Goal: Task Accomplishment & Management: Use online tool/utility

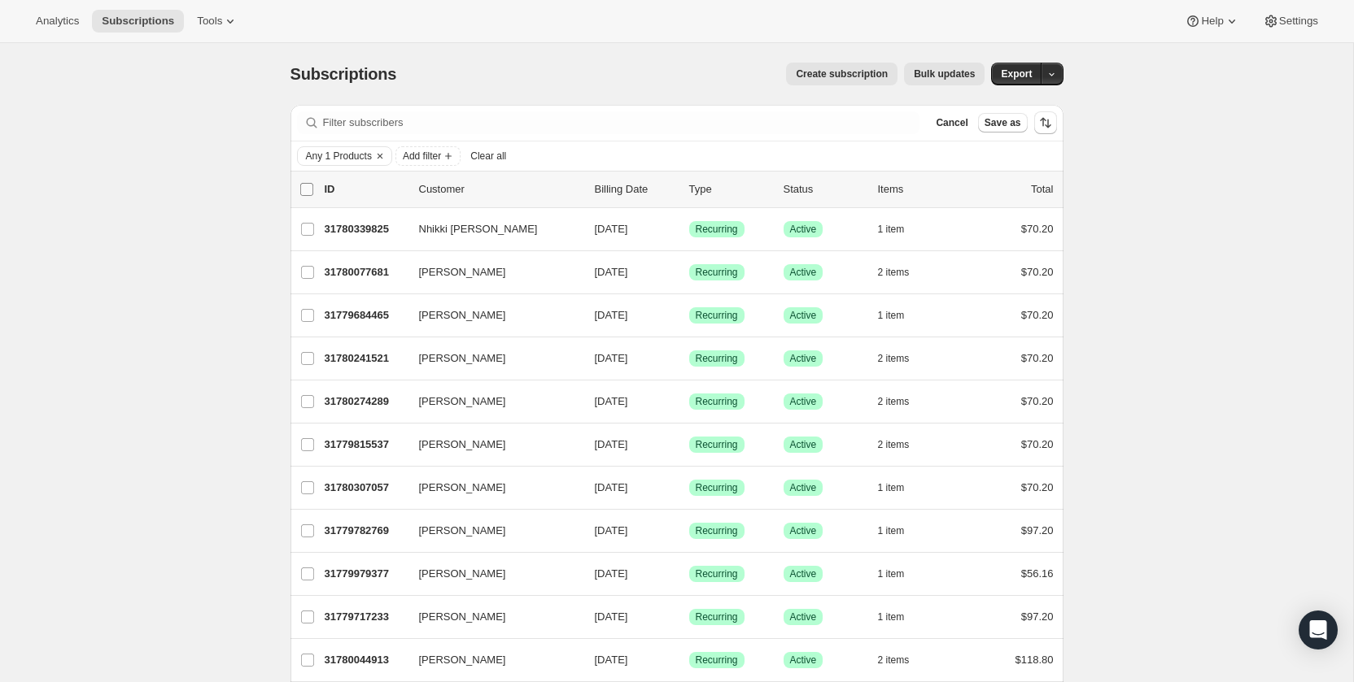
click at [305, 183] on input "0 selected" at bounding box center [306, 189] width 13 height 13
checkbox input "true"
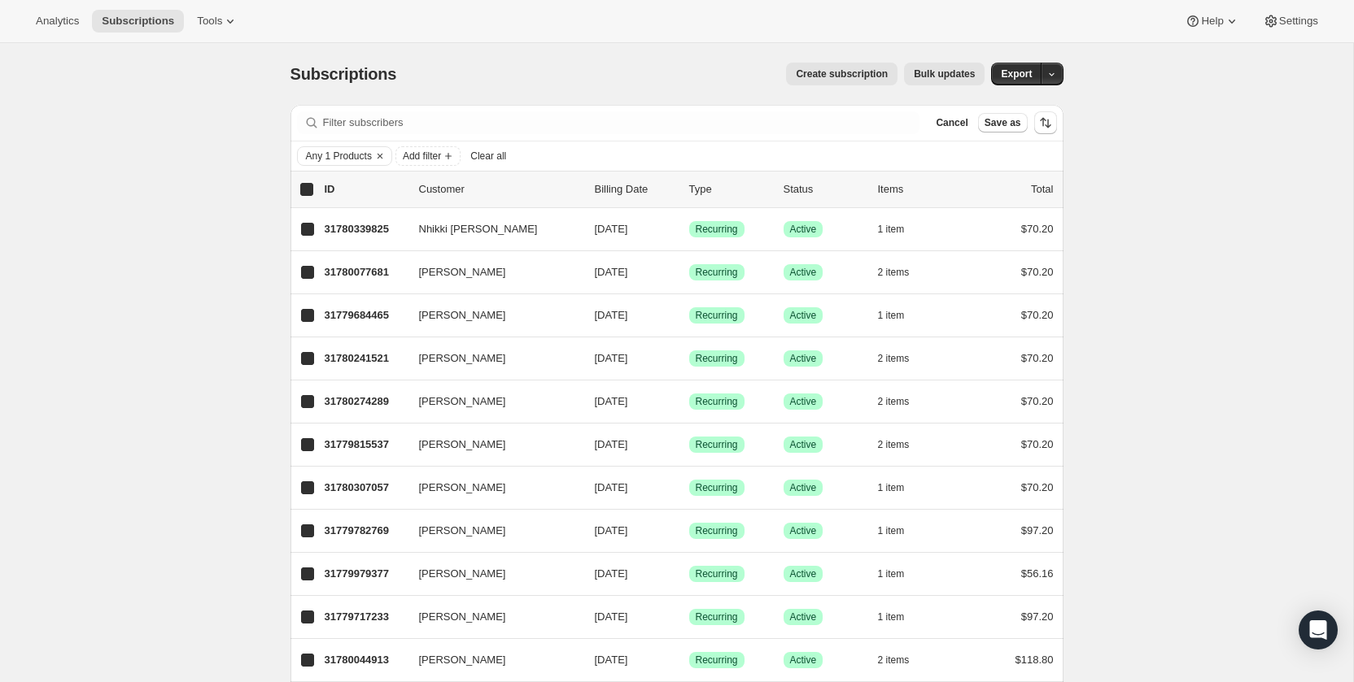
checkbox input "true"
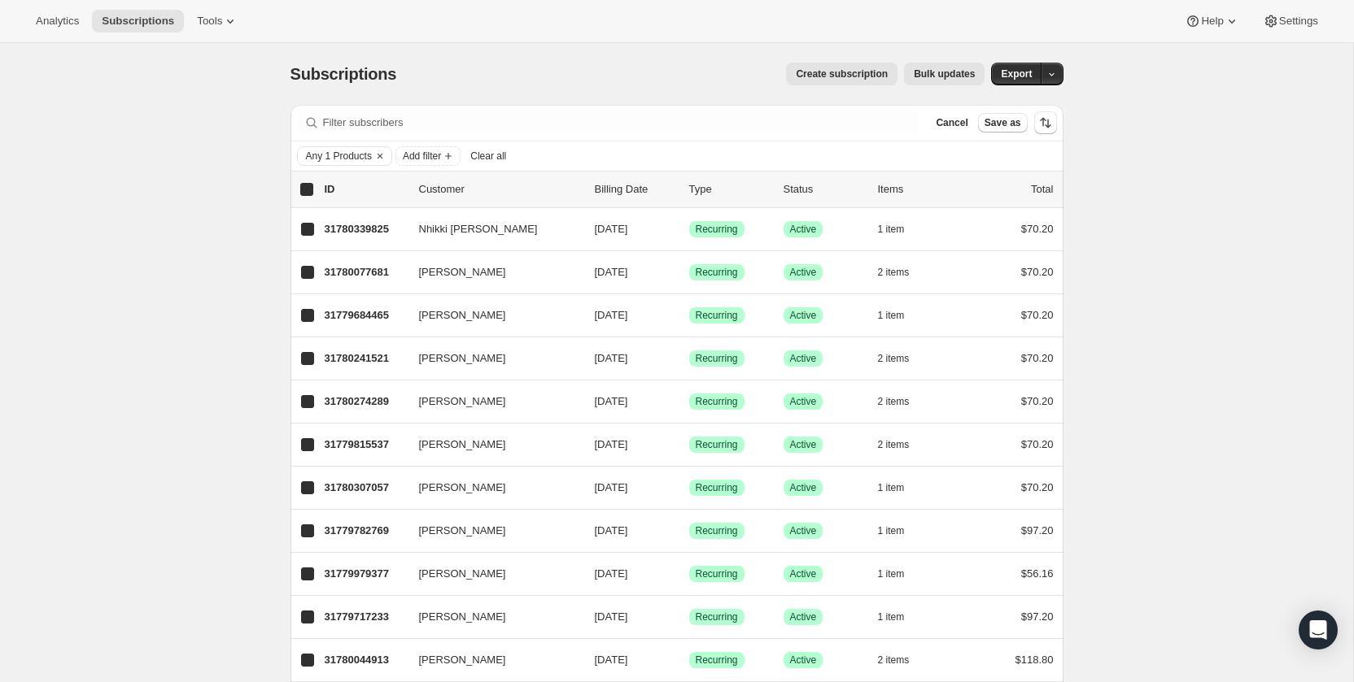
checkbox input "true"
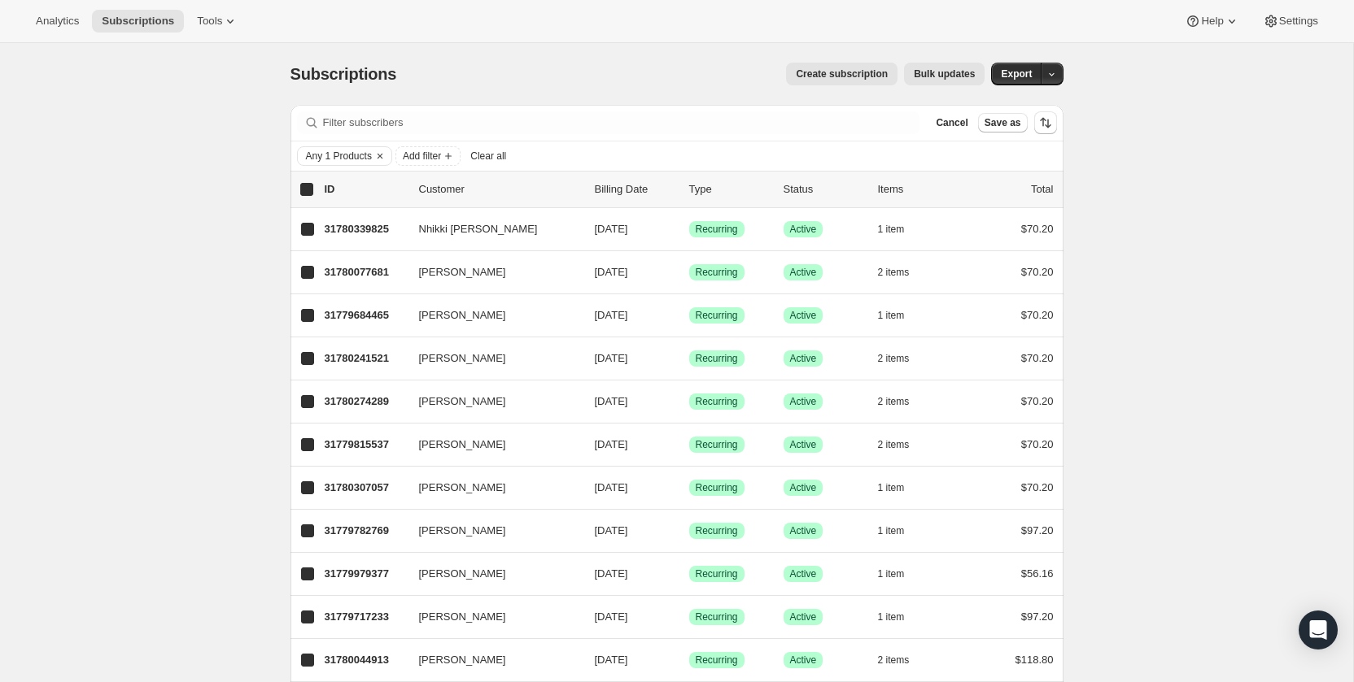
checkbox input "true"
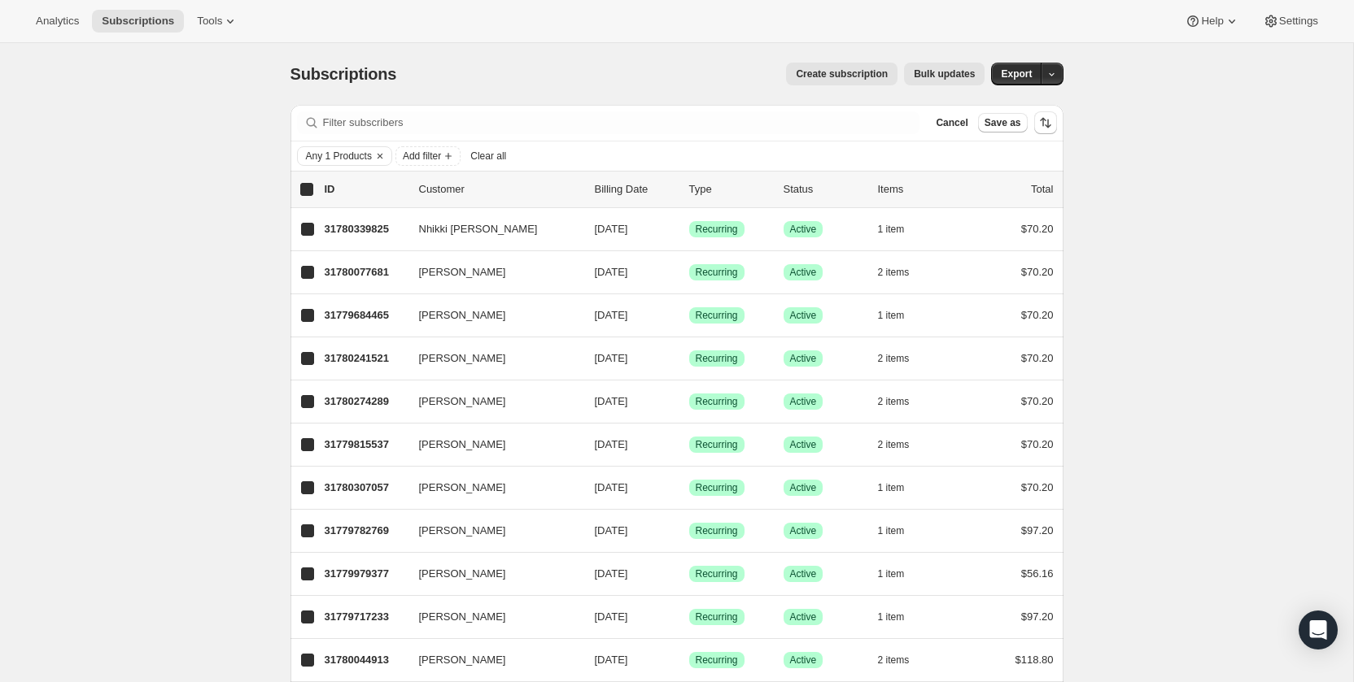
checkbox input "true"
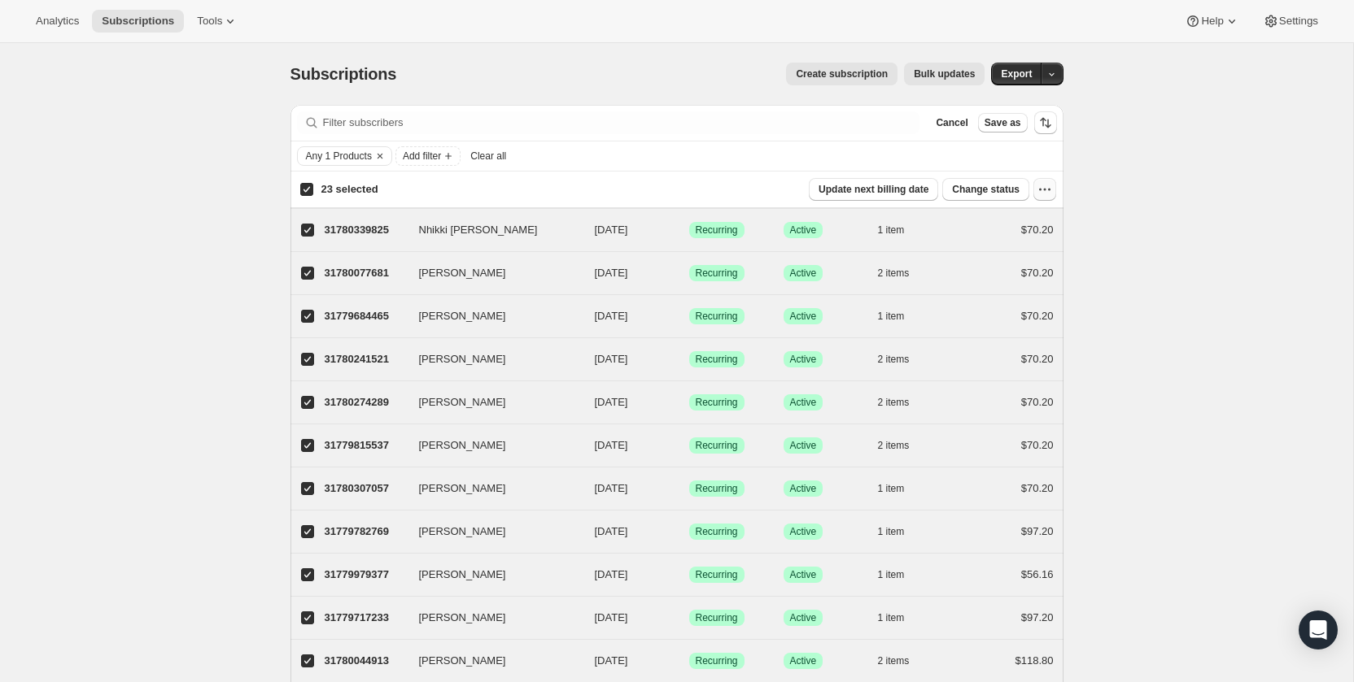
click at [1049, 190] on icon "button" at bounding box center [1044, 189] width 16 height 16
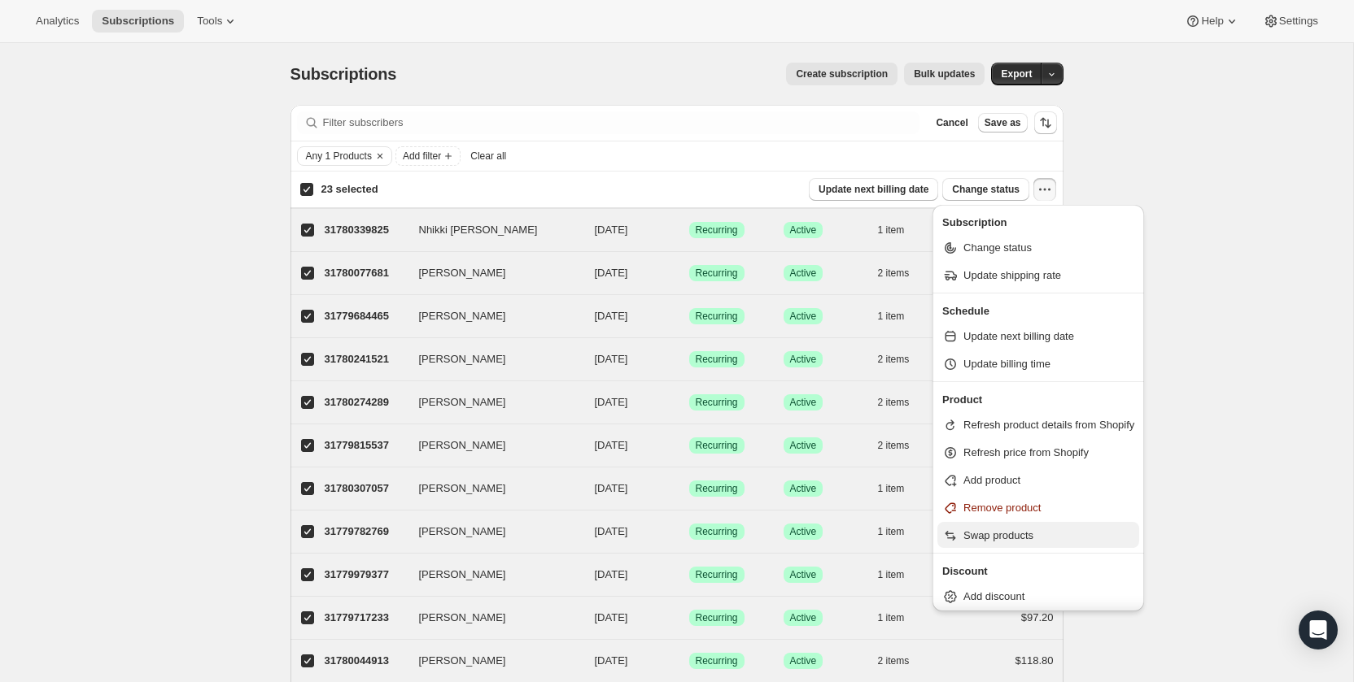
click at [1009, 533] on span "Swap products" at bounding box center [998, 536] width 70 height 12
select select "09"
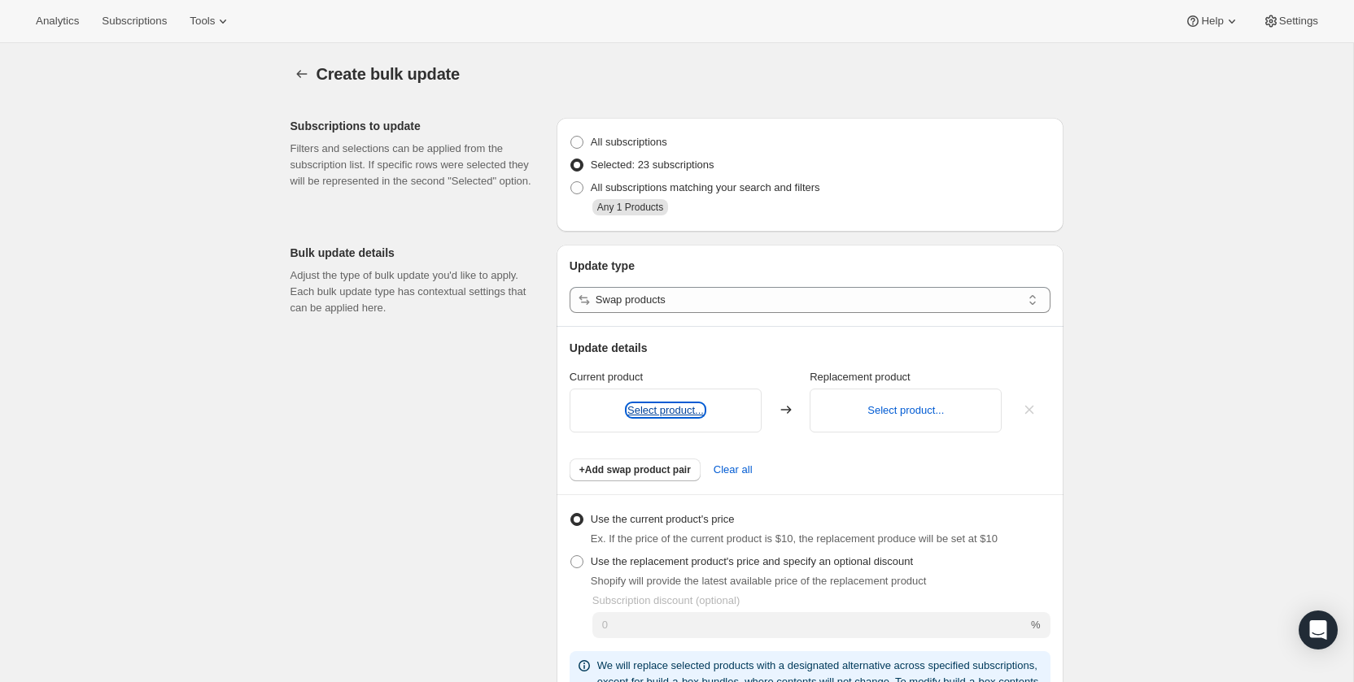
click at [669, 408] on button "Select product..." at bounding box center [665, 410] width 76 height 12
click at [893, 412] on button "Select product..." at bounding box center [905, 410] width 76 height 12
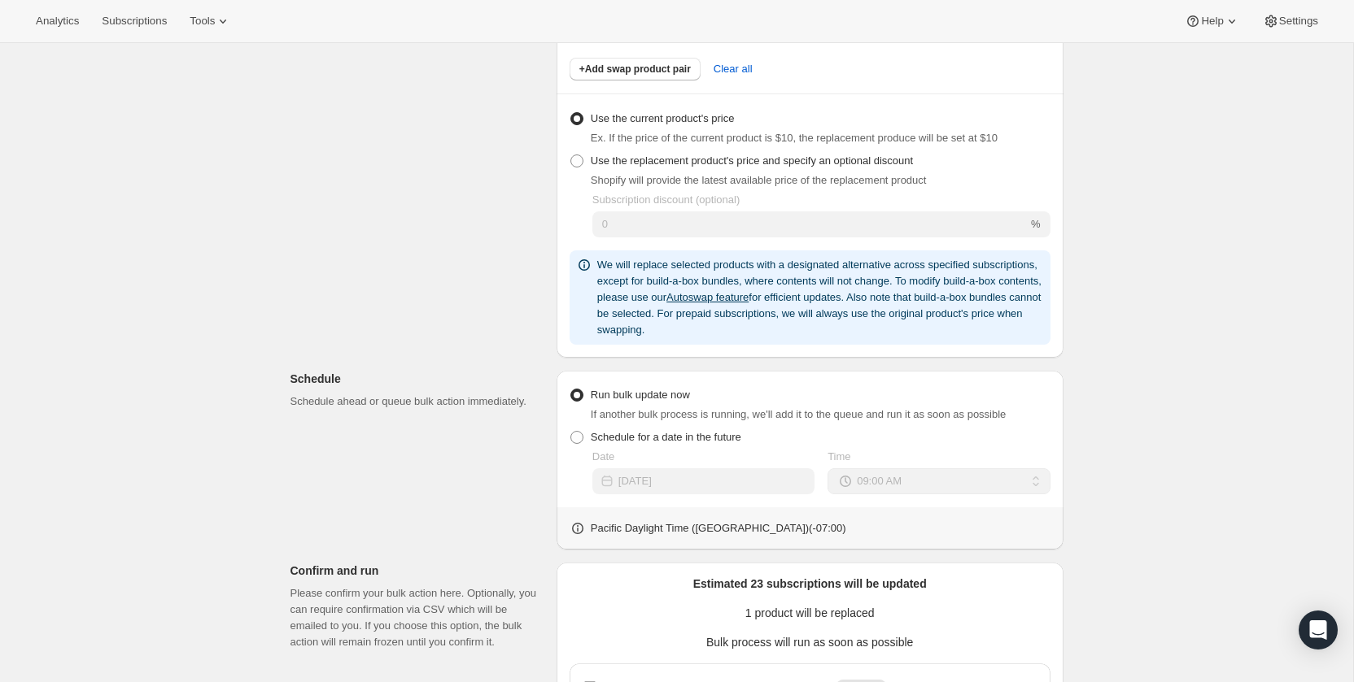
scroll to position [403, 0]
click at [748, 292] on link "Autoswap feature" at bounding box center [707, 295] width 82 height 12
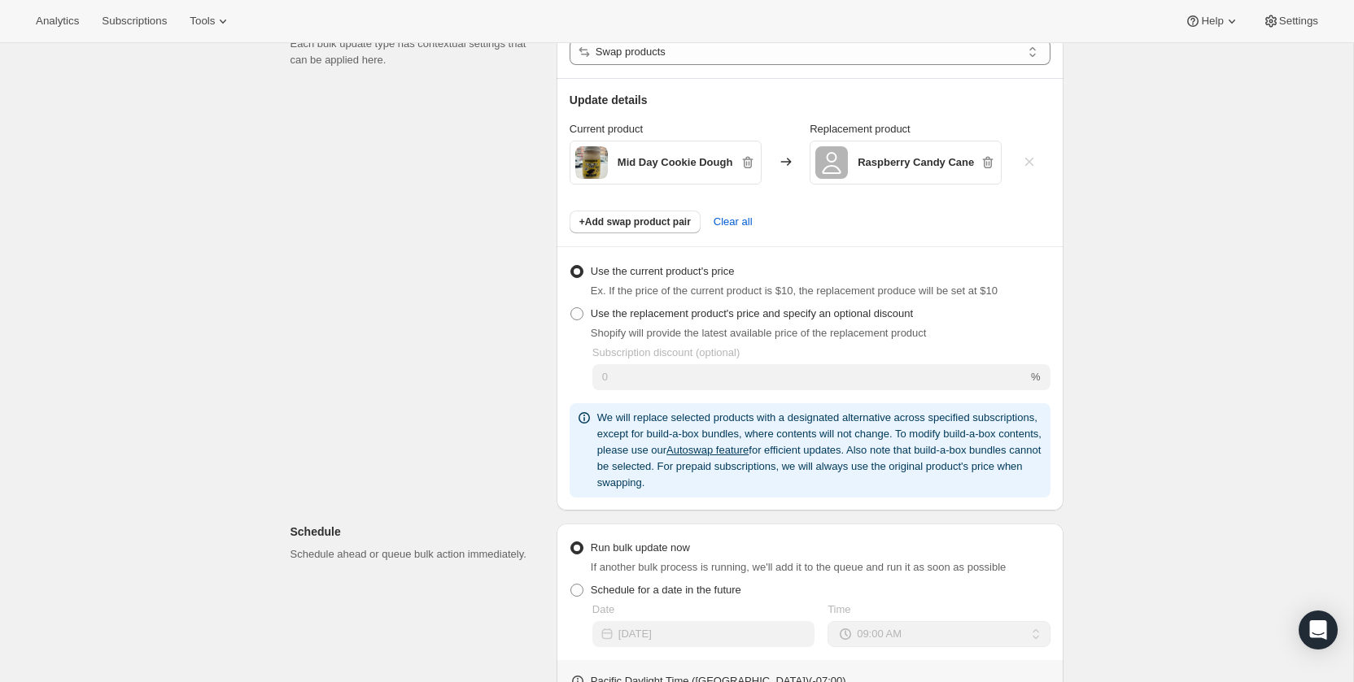
scroll to position [0, 0]
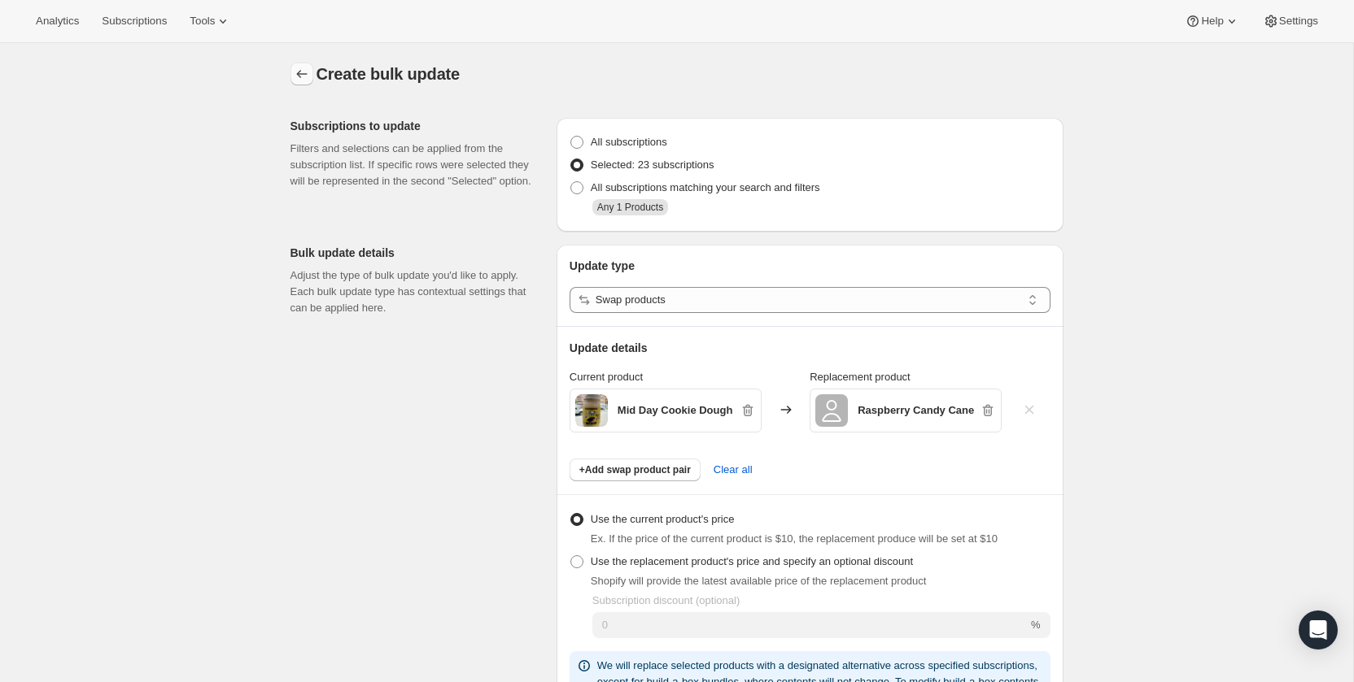
click at [297, 81] on icon "button" at bounding box center [302, 74] width 16 height 16
